Goal: Book appointment/travel/reservation

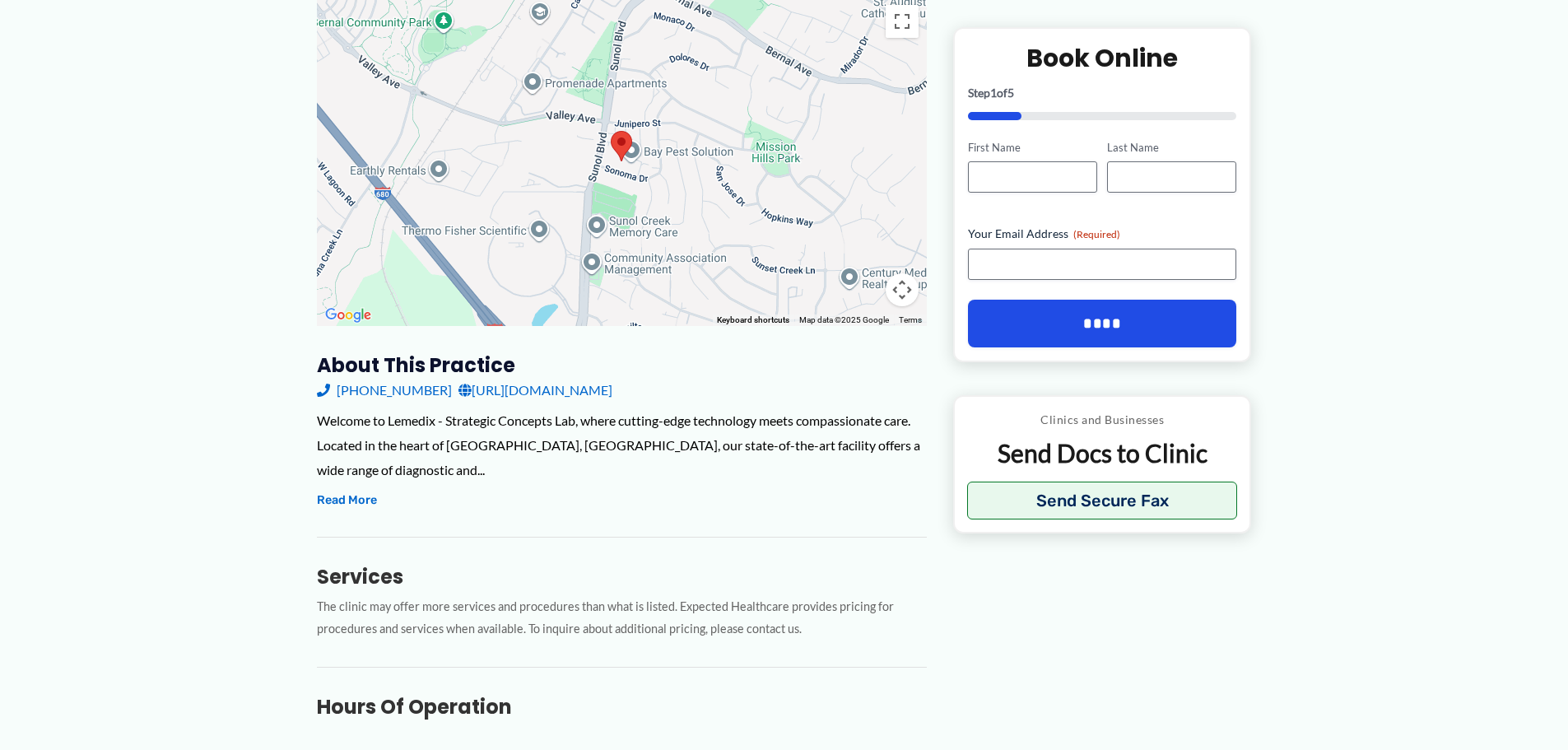
scroll to position [329, 0]
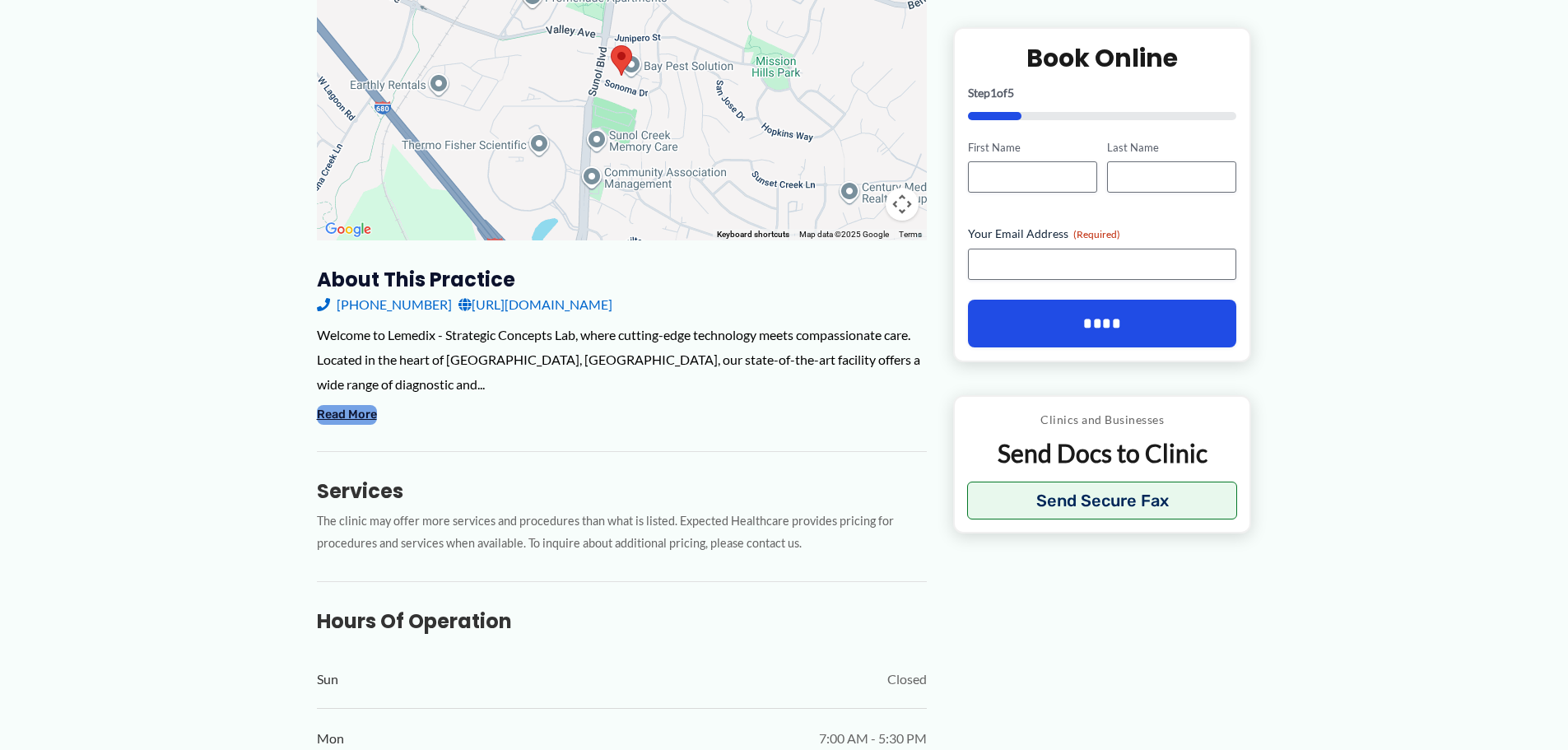
click at [341, 405] on button "Read More" at bounding box center [347, 415] width 60 height 20
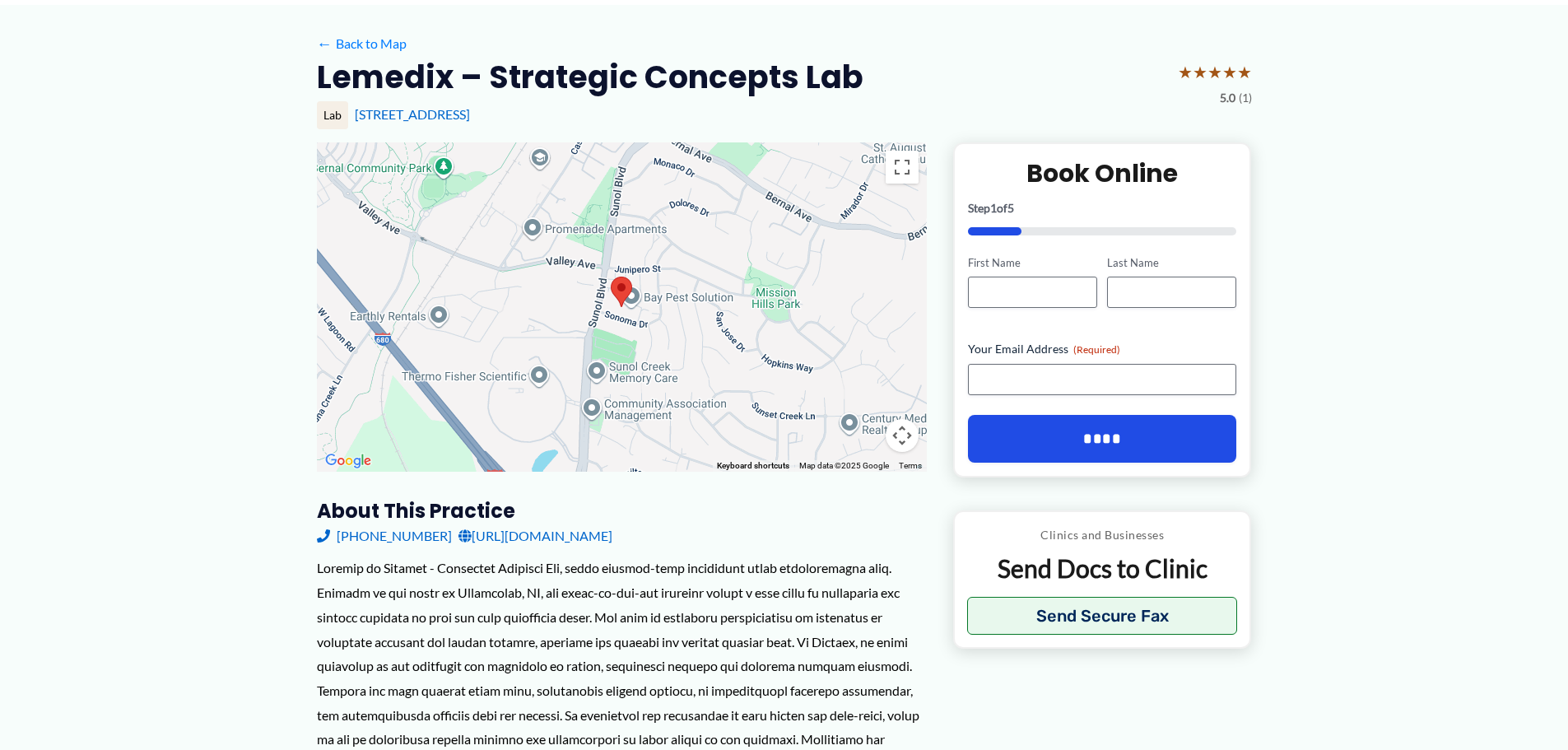
scroll to position [0, 0]
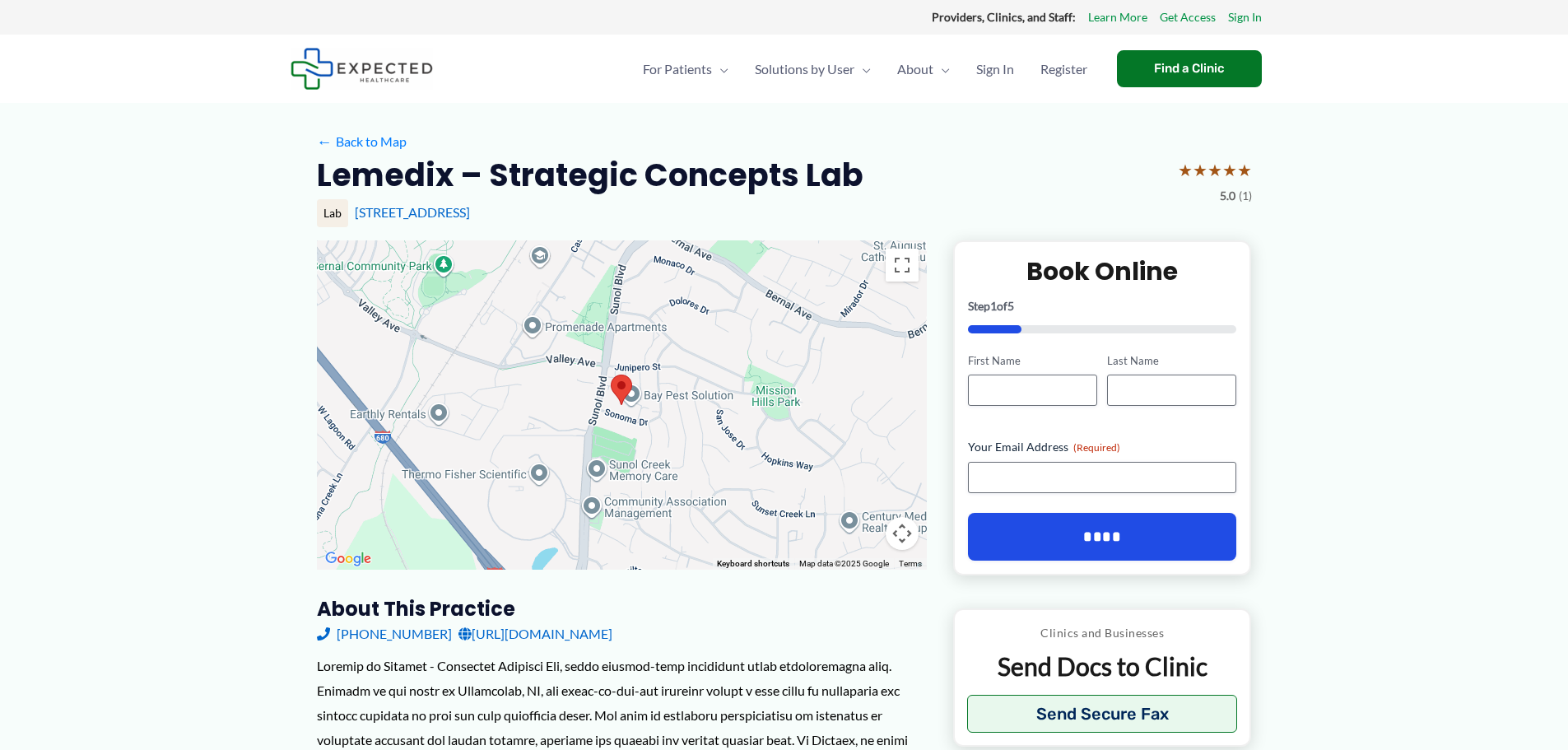
click at [374, 85] on img at bounding box center [362, 69] width 142 height 42
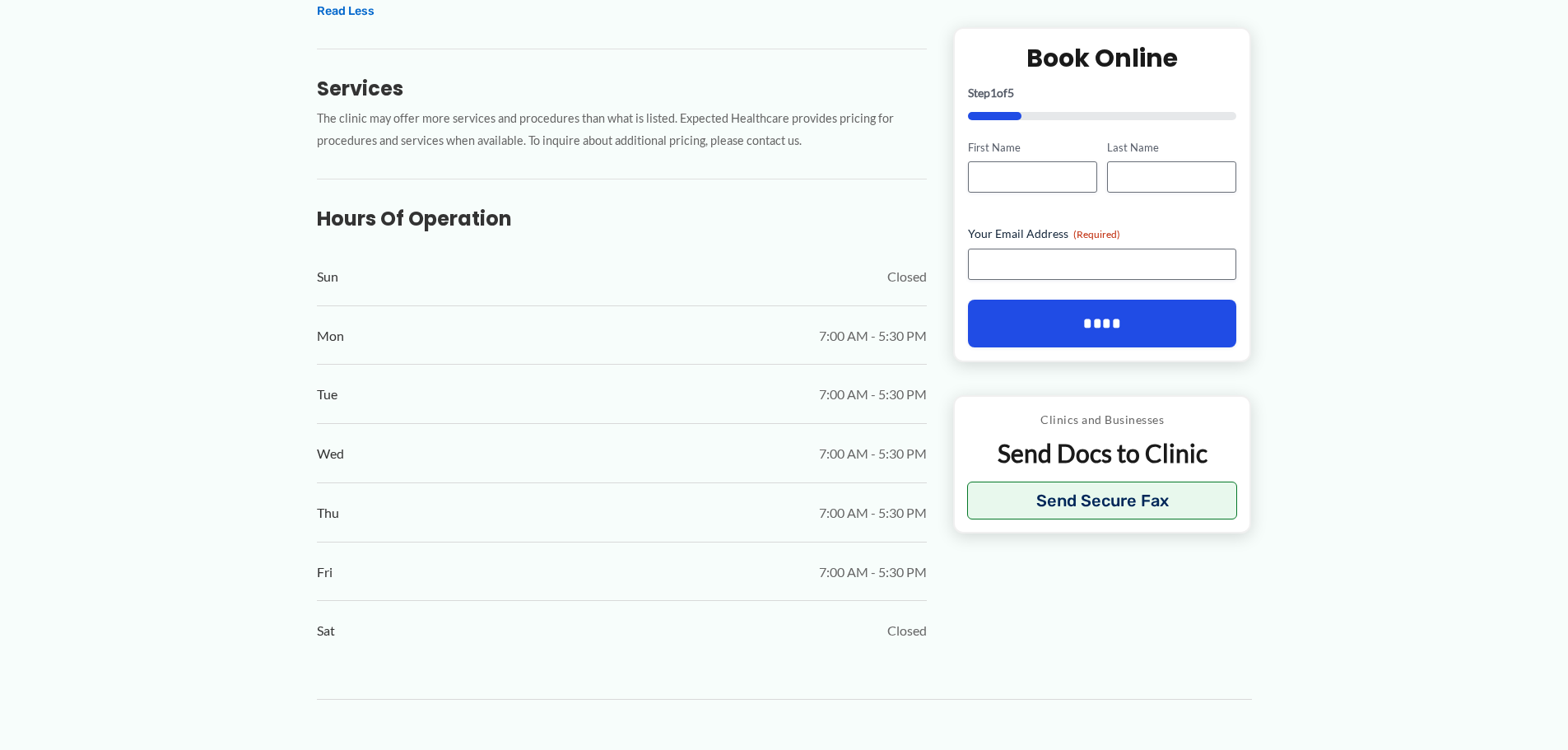
scroll to position [1400, 0]
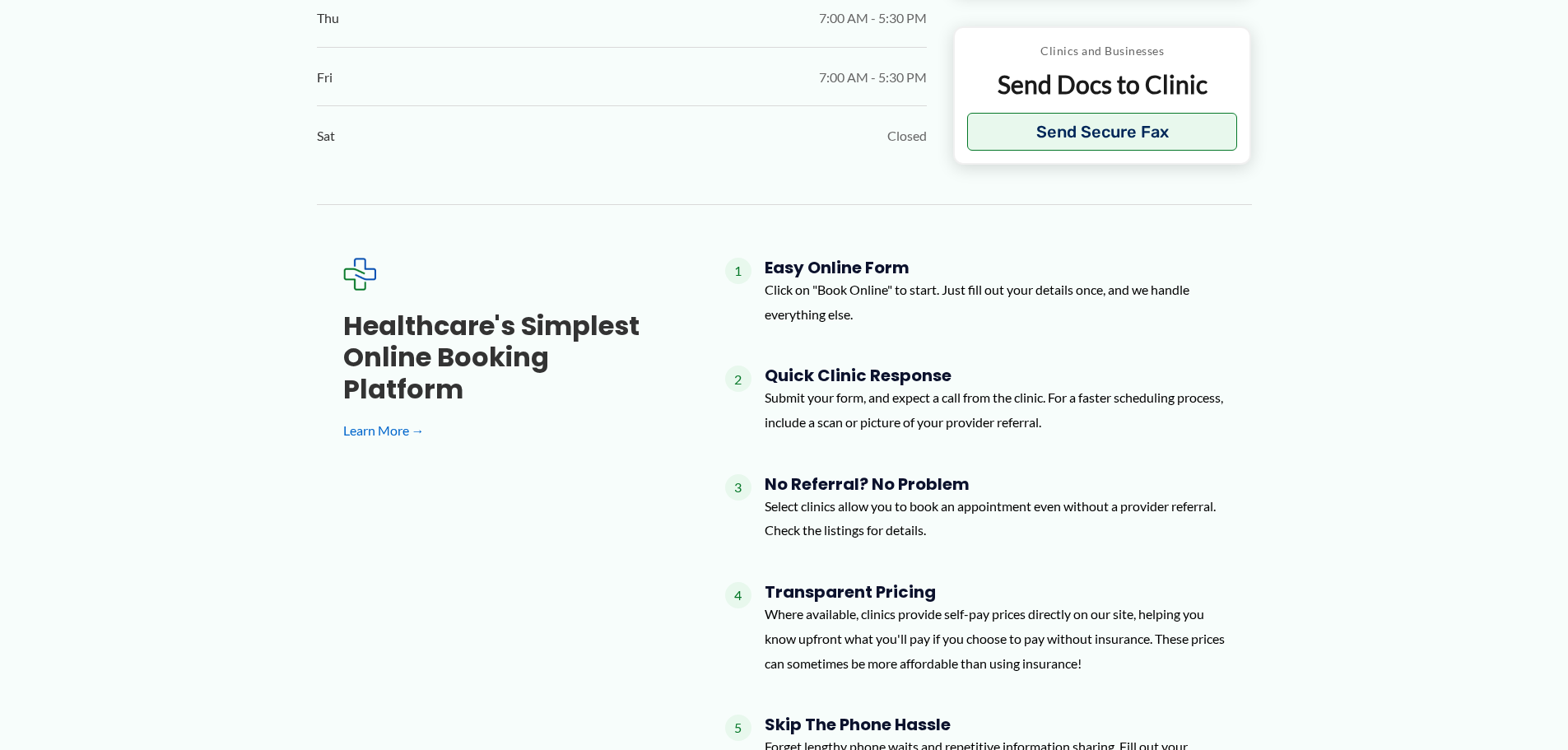
click at [378, 628] on div "Healthcare's simplest online booking platform Learn More → 1 Easy Online Form C…" at bounding box center [784, 539] width 882 height 563
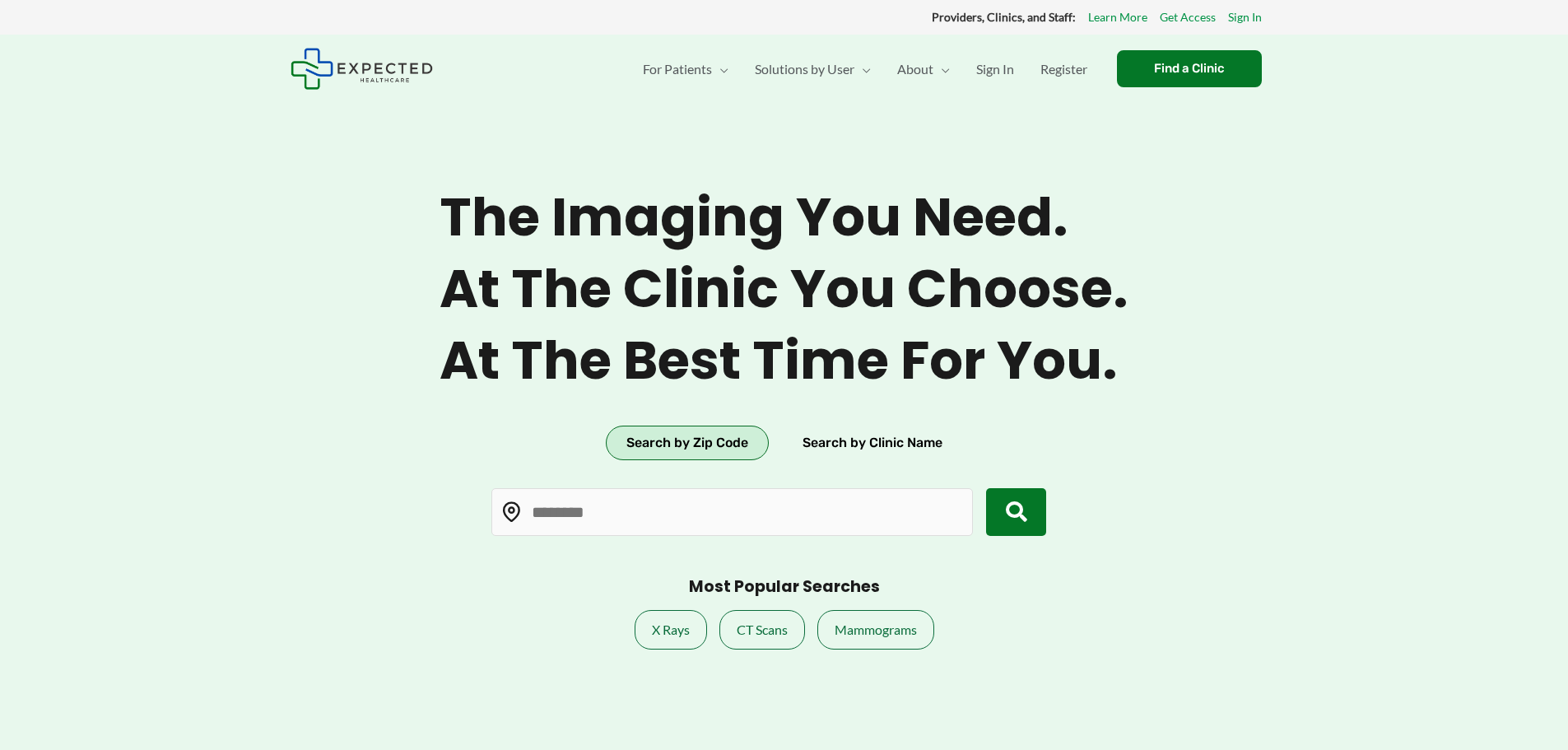
type input "*****"
